Goal: Transaction & Acquisition: Subscribe to service/newsletter

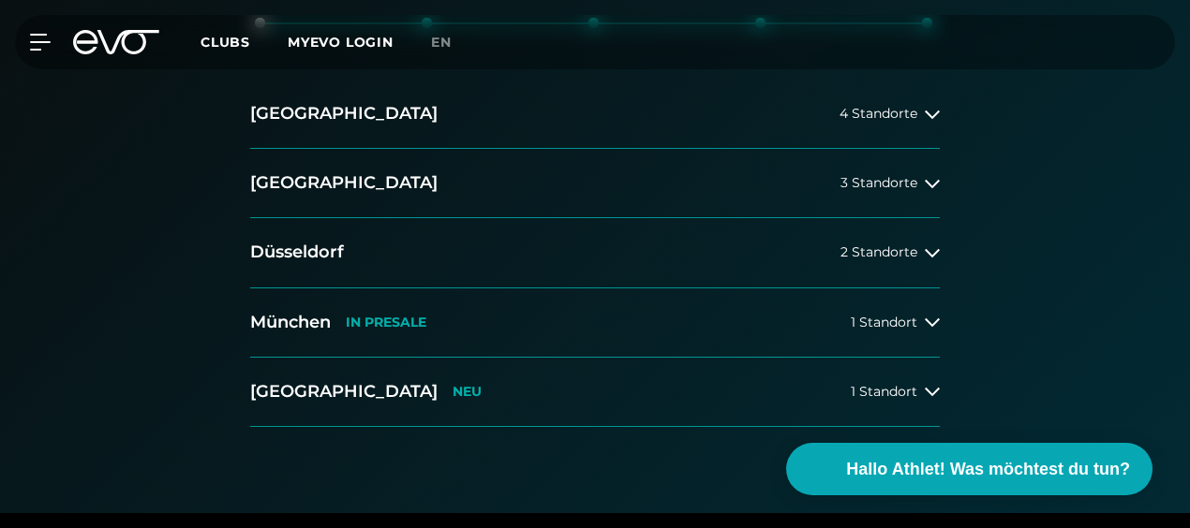
scroll to position [375, 0]
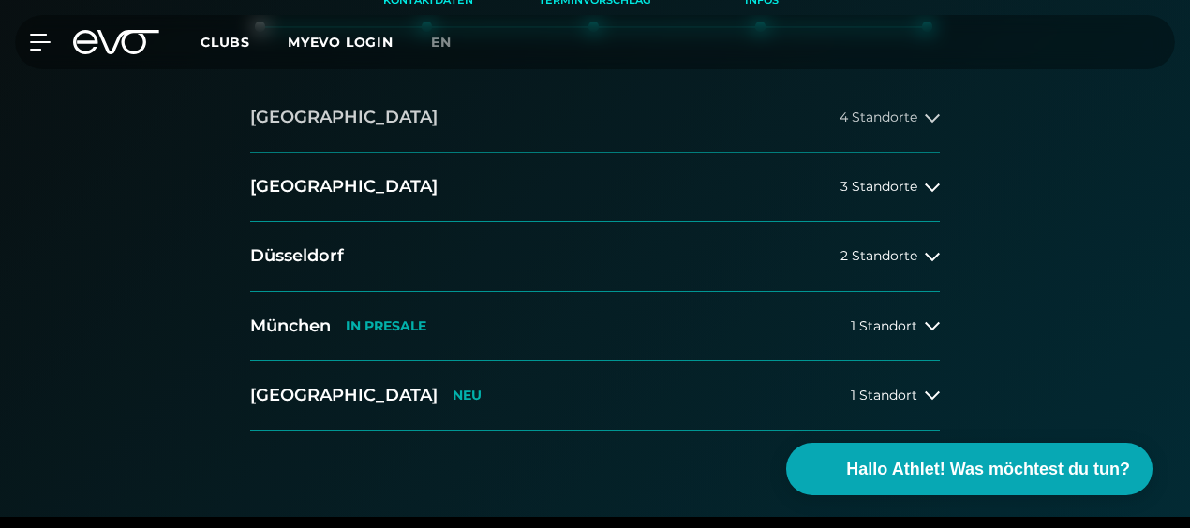
click at [352, 138] on button "[GEOGRAPHIC_DATA] 4 Standorte" at bounding box center [595, 117] width 690 height 69
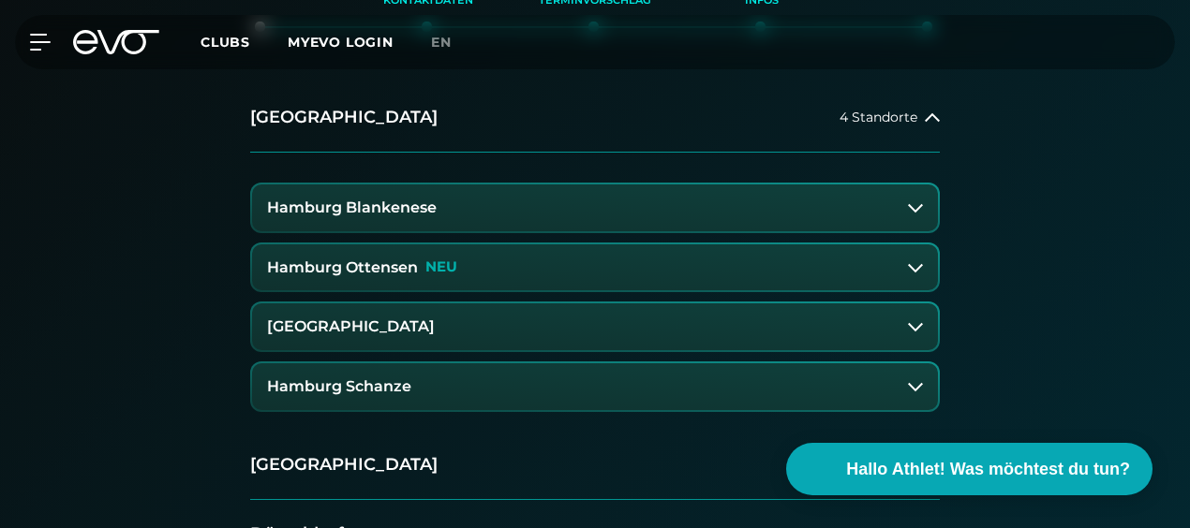
click at [429, 326] on h3 "[GEOGRAPHIC_DATA]" at bounding box center [351, 327] width 168 height 17
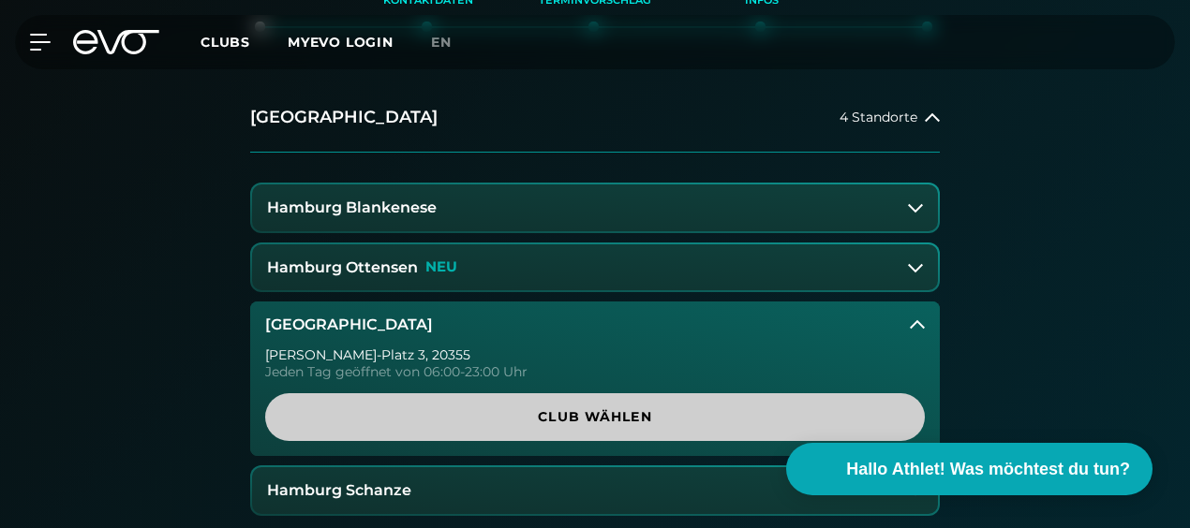
click at [488, 410] on span "Club wählen" at bounding box center [595, 418] width 615 height 20
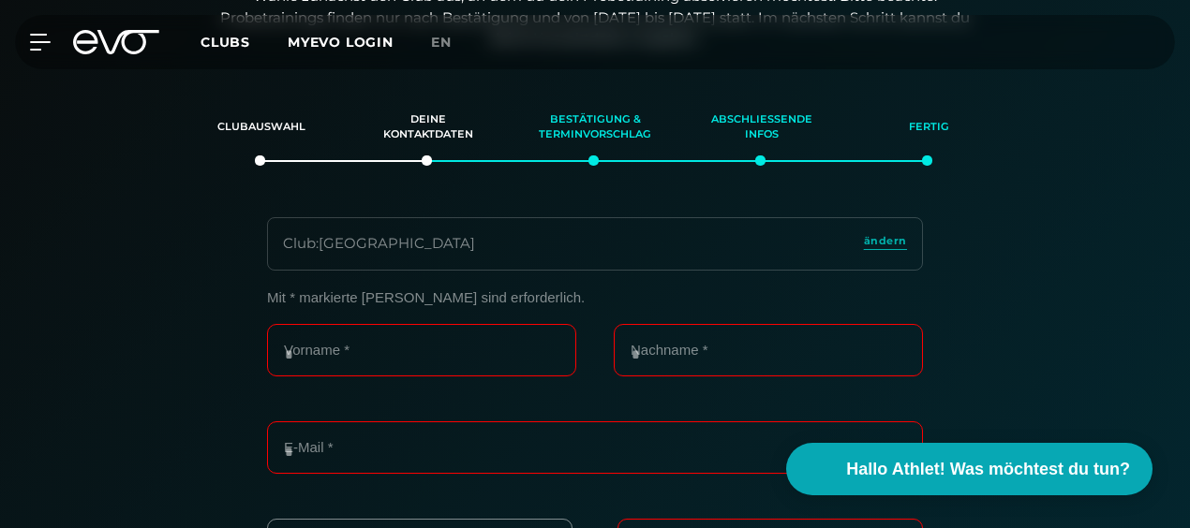
scroll to position [239, 0]
click at [1188, 15] on div "MyEVO Login Über EVO Mitgliedschaften Probetraining TAGESPASS EVO Studios [GEOG…" at bounding box center [595, 42] width 1190 height 84
click at [209, 37] on span "Clubs" at bounding box center [226, 42] width 50 height 17
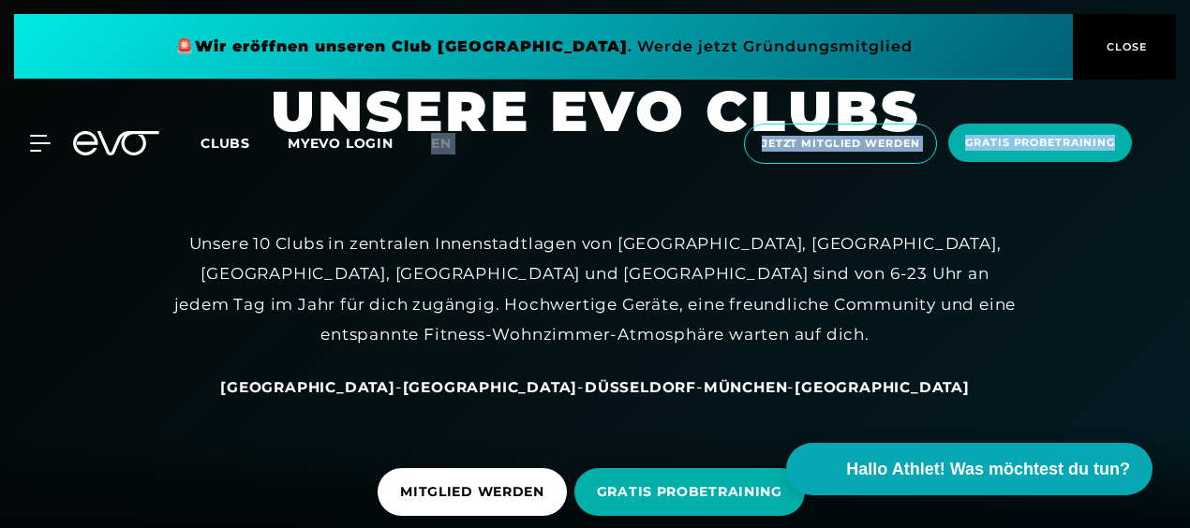
click at [1124, 32] on button "CLOSE" at bounding box center [1124, 47] width 103 height 66
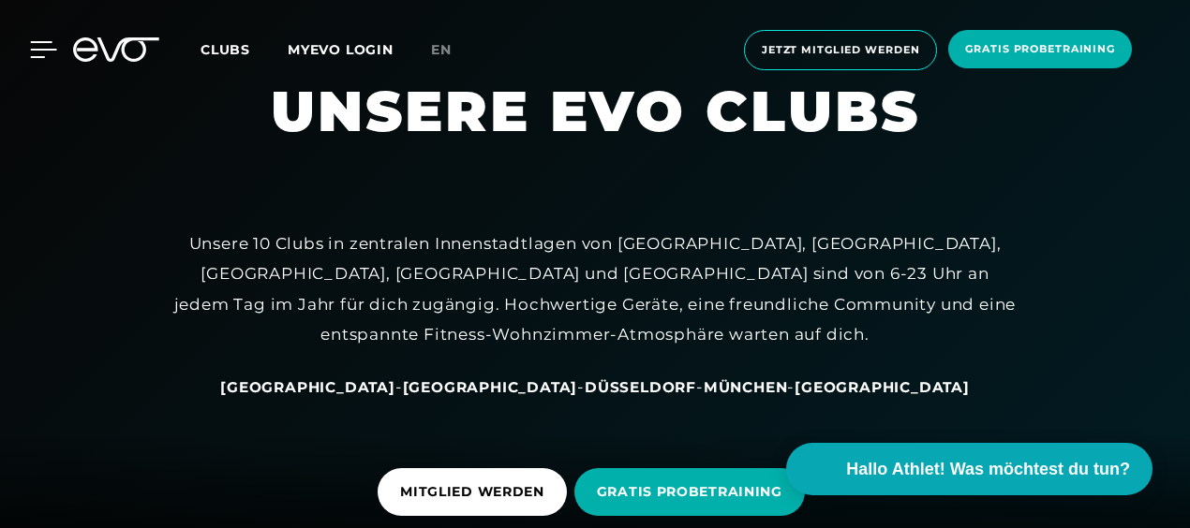
click at [37, 43] on icon at bounding box center [43, 49] width 27 height 17
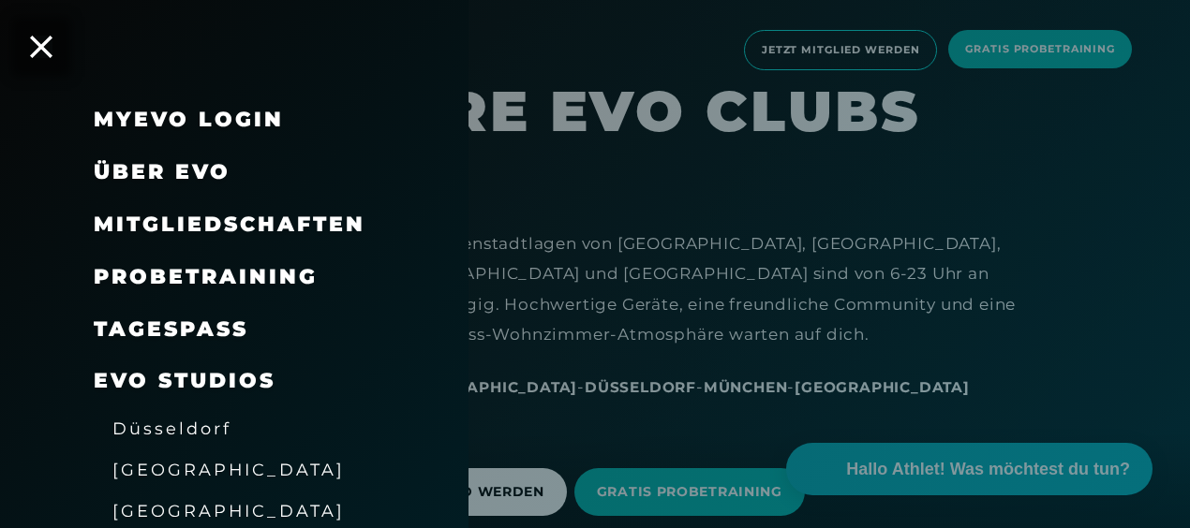
click at [178, 220] on span "Mitgliedschaften" at bounding box center [230, 224] width 272 height 25
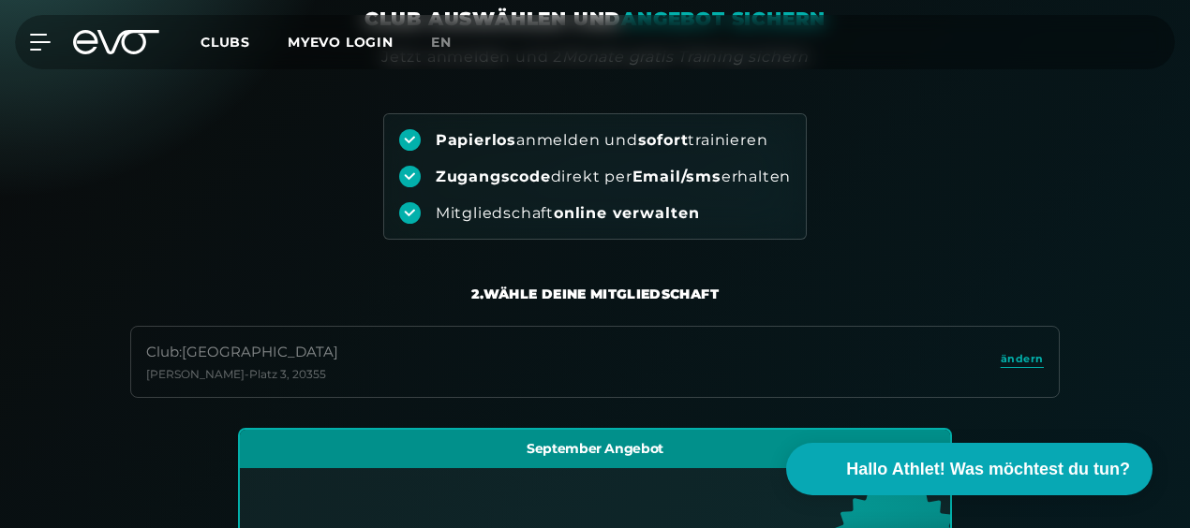
scroll to position [394, 0]
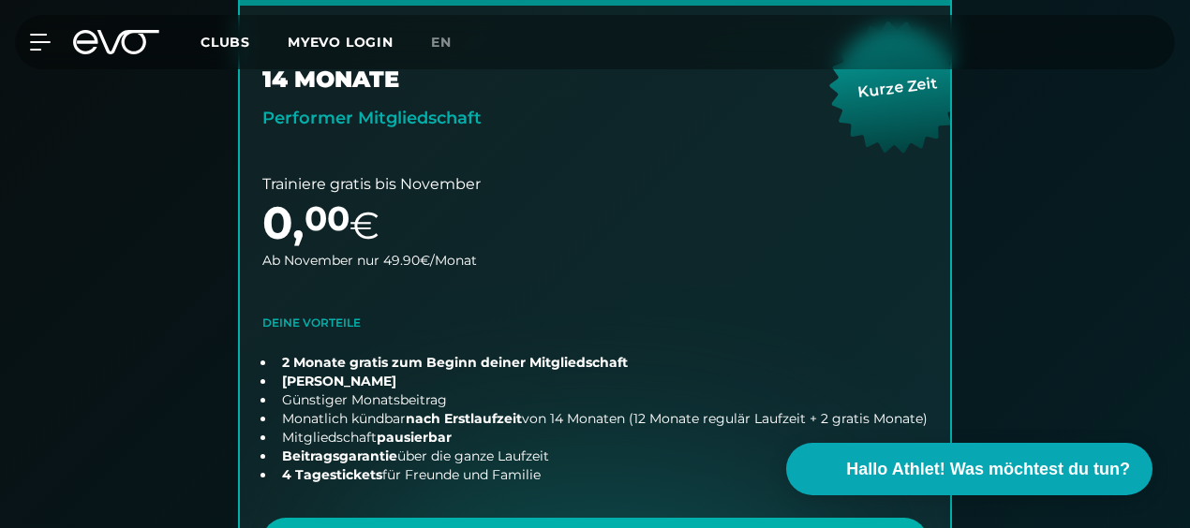
scroll to position [657, 0]
